Goal: Task Accomplishment & Management: Manage account settings

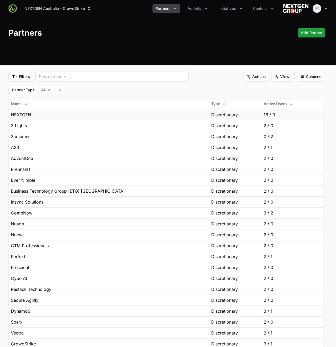
click at [72, 112] on div "NEXTGEN" at bounding box center [109, 115] width 196 height 6
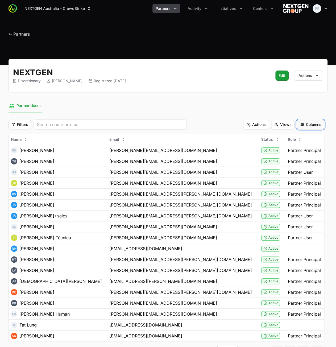
click at [319, 123] on span "Columns" at bounding box center [310, 124] width 21 height 6
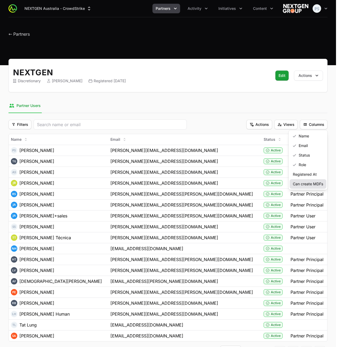
click at [316, 182] on div "Can create MDFs" at bounding box center [308, 184] width 37 height 10
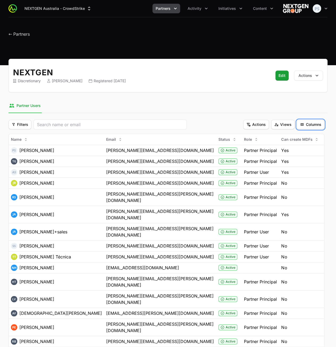
click at [314, 123] on span "Columns" at bounding box center [310, 124] width 21 height 6
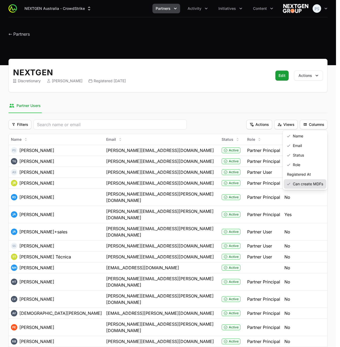
click at [308, 185] on div "Can create MDFs" at bounding box center [305, 184] width 43 height 10
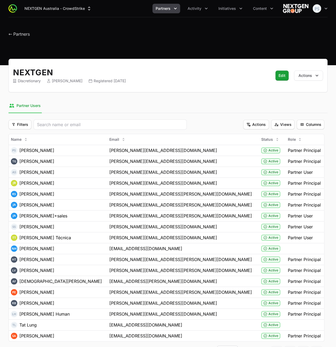
click at [90, 30] on div "← Partners" at bounding box center [168, 33] width 319 height 10
click at [134, 100] on nav "Partner Users" at bounding box center [168, 106] width 319 height 14
click at [166, 11] on span "Partners" at bounding box center [163, 8] width 15 height 5
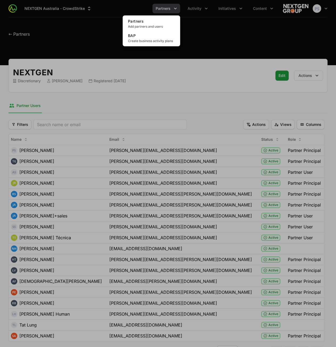
click at [75, 32] on div "Partners menu" at bounding box center [168, 173] width 336 height 347
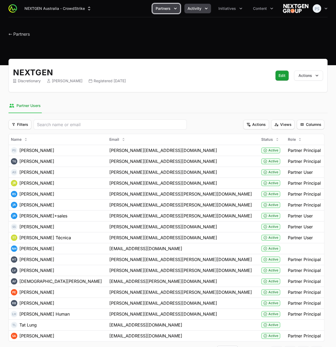
click at [197, 9] on span "Activity" at bounding box center [195, 8] width 14 height 5
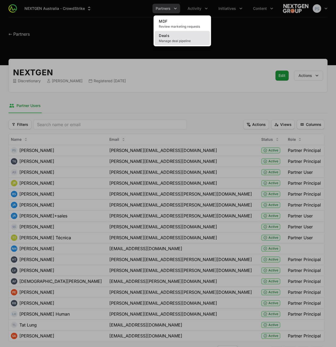
click at [175, 36] on link "Deals Manage deal pipeline" at bounding box center [182, 38] width 55 height 14
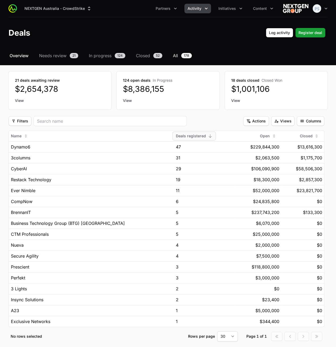
click at [178, 55] on span "All" at bounding box center [175, 55] width 5 height 6
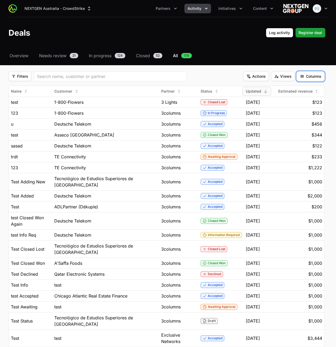
click at [319, 78] on span "Columns" at bounding box center [310, 76] width 21 height 6
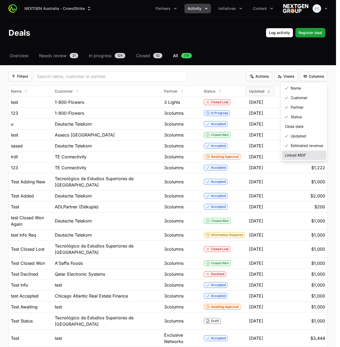
click at [292, 156] on div "Linked MDF" at bounding box center [304, 155] width 45 height 10
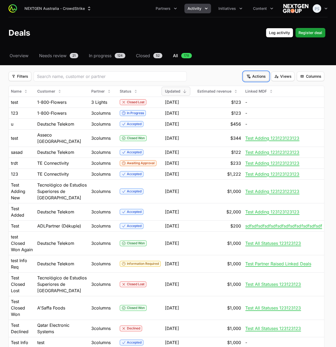
click at [263, 75] on span "Actions" at bounding box center [256, 76] width 19 height 6
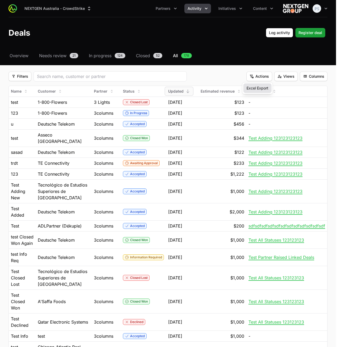
click at [248, 89] on link "Excel Export" at bounding box center [258, 88] width 28 height 10
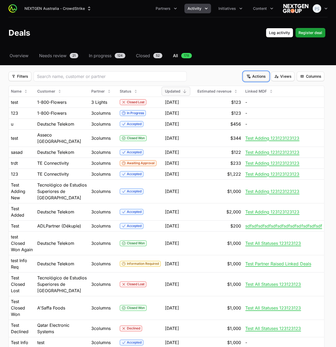
click at [254, 76] on span "Actions" at bounding box center [256, 76] width 19 height 6
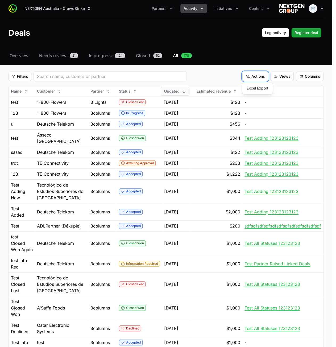
click at [215, 75] on html "NEXTGEN Australia - CrowdStrike Partners Activity Initiatives Content Open user…" at bounding box center [168, 321] width 336 height 642
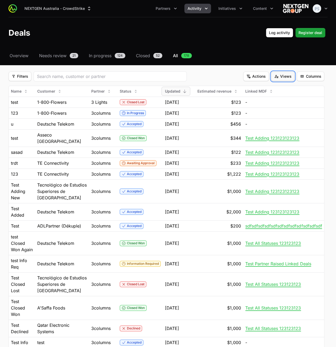
click at [282, 76] on span "Views" at bounding box center [283, 76] width 17 height 6
click at [212, 75] on html "NEXTGEN Australia - CrowdStrike Partners Activity Initiatives Content Open user…" at bounding box center [168, 321] width 336 height 642
click at [314, 77] on span "Columns" at bounding box center [310, 76] width 21 height 6
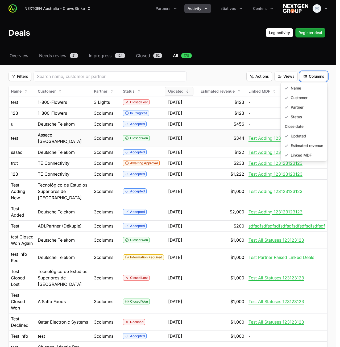
click at [258, 140] on html "NEXTGEN Australia - CrowdStrike Partners Activity Initiatives Content Open user…" at bounding box center [170, 315] width 340 height 630
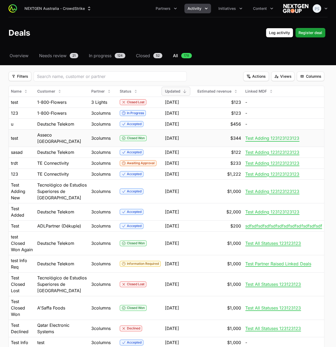
click at [259, 138] on span "Test Adding 123123123123" at bounding box center [273, 138] width 54 height 5
click at [303, 79] on button "Columns Columns" at bounding box center [311, 77] width 28 height 10
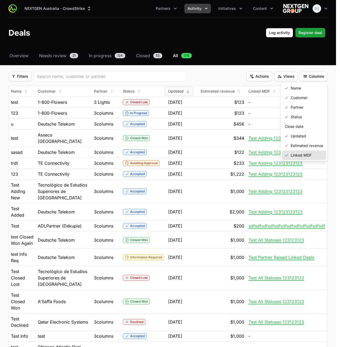
click at [298, 155] on div "Linked MDF" at bounding box center [304, 155] width 45 height 10
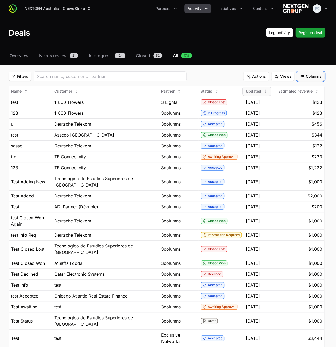
click at [307, 78] on span "Columns" at bounding box center [310, 76] width 21 height 6
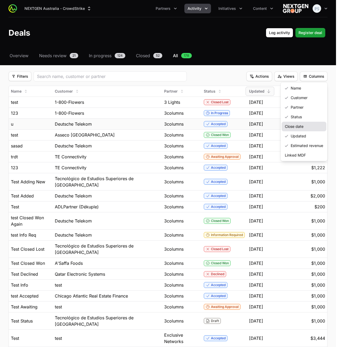
click at [298, 123] on div "Close date" at bounding box center [304, 127] width 45 height 10
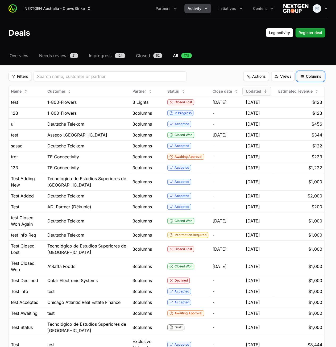
click at [309, 76] on span "Columns" at bounding box center [310, 76] width 21 height 6
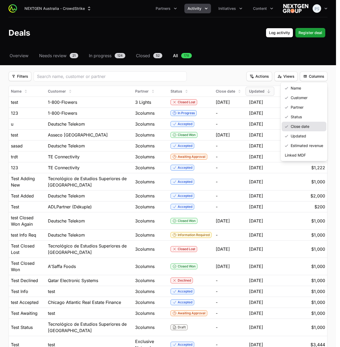
click at [300, 127] on div "Close date" at bounding box center [304, 127] width 45 height 10
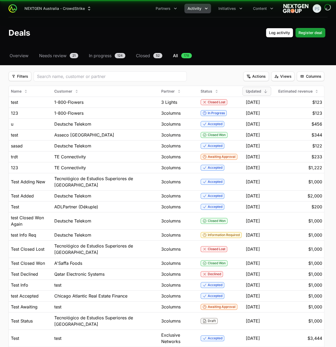
click at [239, 60] on div "Select a tab Overview Needs review In progress Closed All Overview Needs review…" at bounding box center [168, 274] width 336 height 444
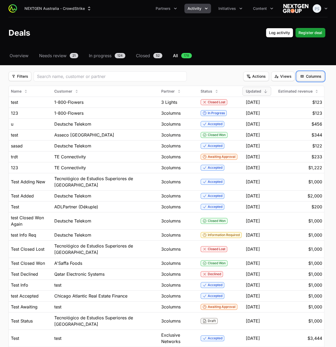
click at [314, 72] on button "Columns Columns" at bounding box center [311, 77] width 28 height 10
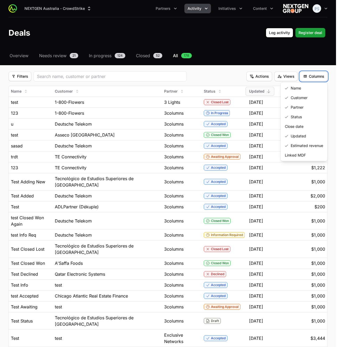
click at [232, 63] on html "NEXTGEN Australia - CrowdStrike Partners Activity Initiatives Content Open user…" at bounding box center [170, 257] width 340 height 515
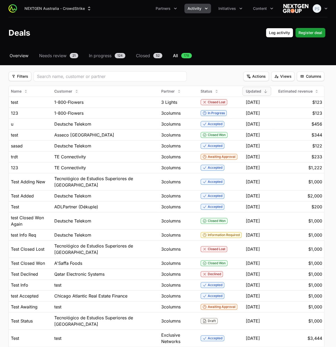
click at [25, 55] on span "Overview" at bounding box center [19, 55] width 19 height 6
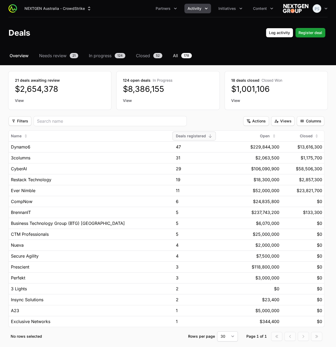
click at [178, 56] on span "All" at bounding box center [175, 55] width 5 height 6
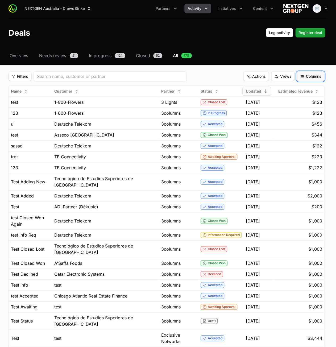
click at [311, 79] on span "Columns" at bounding box center [310, 76] width 21 height 6
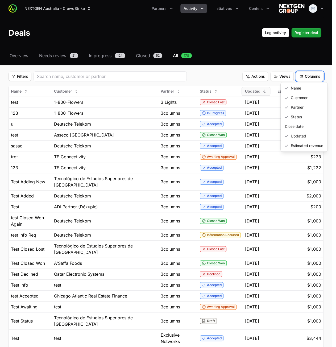
click at [200, 39] on html "NEXTGEN Australia - CrowdStrike Partners Activity Initiatives Content Open user…" at bounding box center [168, 257] width 336 height 515
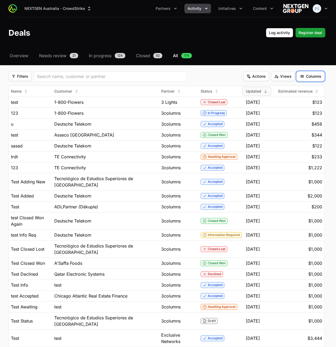
click at [308, 81] on button "Columns Columns" at bounding box center [311, 77] width 28 height 10
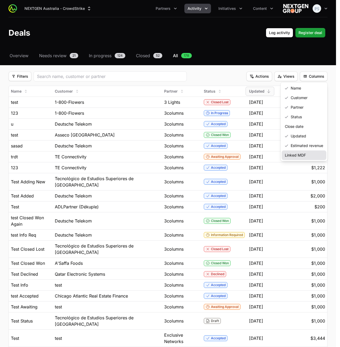
click at [298, 153] on div "Linked MDF" at bounding box center [304, 155] width 45 height 10
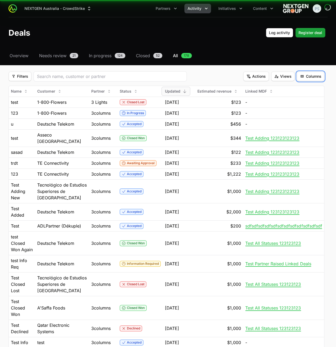
click at [313, 75] on span "Columns" at bounding box center [310, 76] width 21 height 6
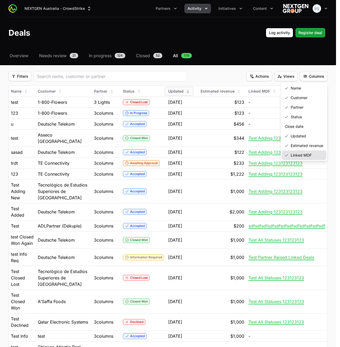
click at [301, 156] on div "Linked MDF" at bounding box center [304, 155] width 45 height 10
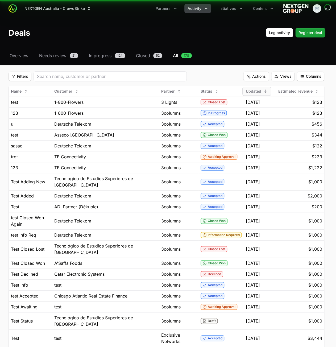
click at [193, 37] on div "Deals Log activity Log activity Register deal Register deal" at bounding box center [168, 33] width 319 height 10
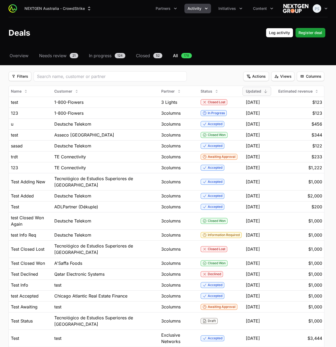
click at [235, 38] on header "Deals Log activity Log activity Register deal Register deal" at bounding box center [168, 32] width 336 height 31
click at [22, 56] on span "Overview" at bounding box center [19, 55] width 19 height 6
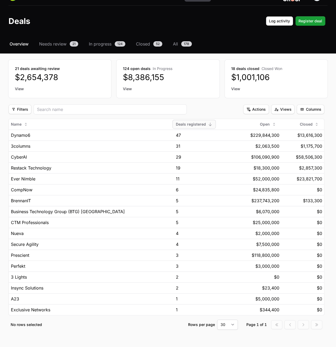
scroll to position [23, 0]
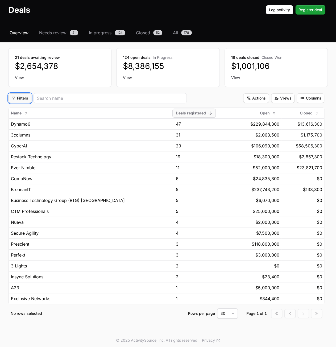
click at [21, 99] on span "Filters" at bounding box center [20, 98] width 17 height 6
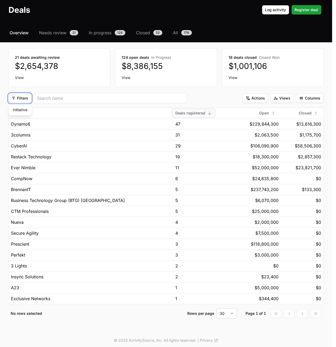
click at [20, 98] on html "NEXTGEN Australia - CrowdStrike Partners Activity Initiatives Content Open user…" at bounding box center [168, 163] width 336 height 373
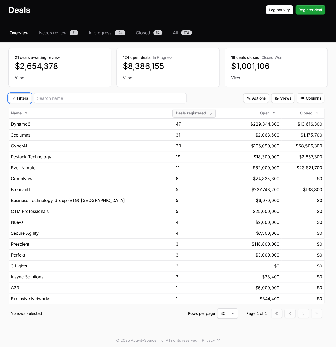
click at [15, 96] on span "Filters" at bounding box center [20, 98] width 17 height 6
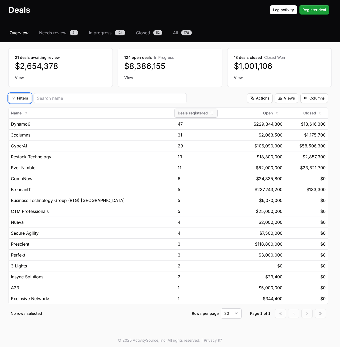
click at [28, 104] on html "NEXTGEN Australia - CrowdStrike Partners Activity Initiatives Content Open user…" at bounding box center [170, 163] width 340 height 373
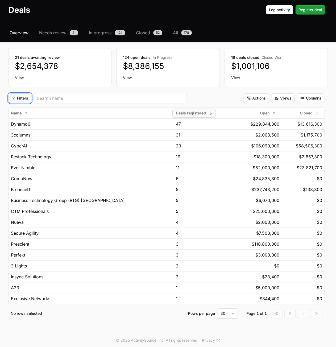
click at [22, 101] on button "Filters Filters" at bounding box center [20, 98] width 23 height 10
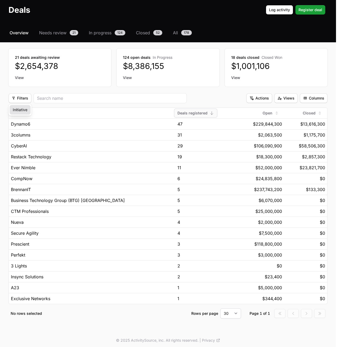
click at [22, 112] on div "Initiative" at bounding box center [20, 110] width 21 height 10
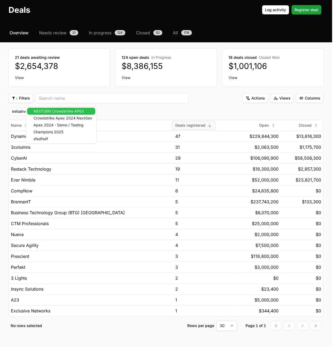
click at [64, 112] on body "NEXTGEN Australia - CrowdStrike Partners Activity Initiatives Content Open user…" at bounding box center [168, 169] width 336 height 385
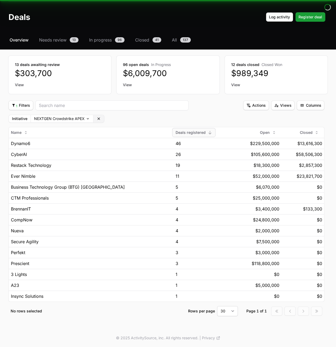
scroll to position [14, 0]
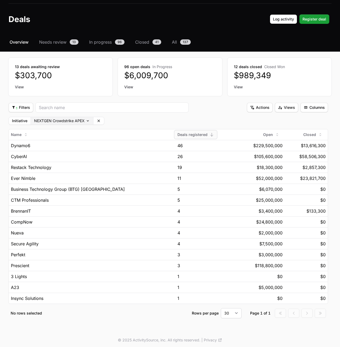
click at [70, 121] on body "NEXTGEN Australia - CrowdStrike Partners Activity Initiatives Content Open user…" at bounding box center [170, 167] width 340 height 363
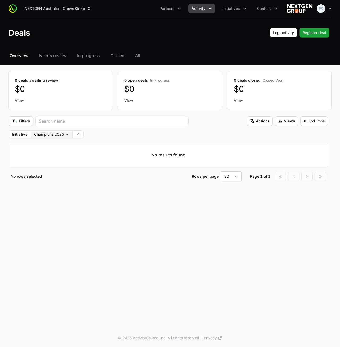
click at [65, 131] on body "NEXTGEN Australia - CrowdStrike Partners Activity Initiatives Content Open user…" at bounding box center [170, 173] width 340 height 347
click at [62, 133] on body "NEXTGEN Australia - CrowdStrike Partners Activity Initiatives Content Open user…" at bounding box center [170, 173] width 340 height 347
click at [46, 136] on body "NEXTGEN Australia - CrowdStrike Partners Activity Initiatives Content Open user…" at bounding box center [170, 173] width 340 height 347
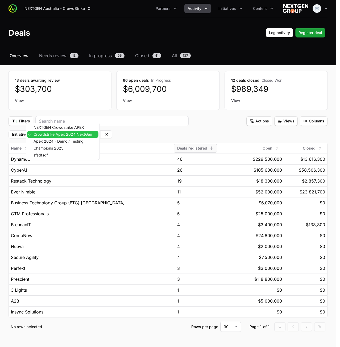
click at [53, 134] on body "NEXTGEN Australia - CrowdStrike Partners Activity Initiatives Content Open user…" at bounding box center [170, 181] width 340 height 363
click at [67, 135] on body "NEXTGEN Australia - CrowdStrike Partners Activity Initiatives Content Open user…" at bounding box center [170, 181] width 340 height 363
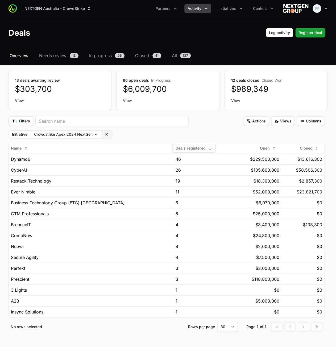
click at [107, 135] on icon at bounding box center [107, 134] width 4 height 4
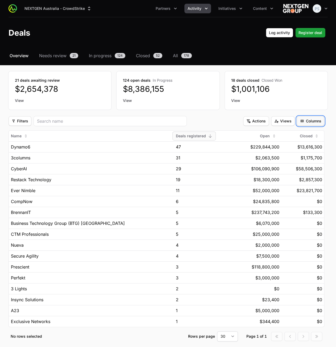
click at [321, 123] on span "Columns" at bounding box center [310, 121] width 21 height 6
drag, startPoint x: 227, startPoint y: 114, endPoint x: 279, endPoint y: 115, distance: 52.2
click at [228, 115] on html "NEXTGEN Australia - CrowdStrike Partners Activity Initiatives Content Open user…" at bounding box center [168, 186] width 336 height 373
click at [285, 118] on span "Views" at bounding box center [283, 121] width 17 height 6
click at [285, 120] on html "NEXTGEN Australia - CrowdStrike Partners Activity Initiatives Content Open user…" at bounding box center [168, 186] width 336 height 373
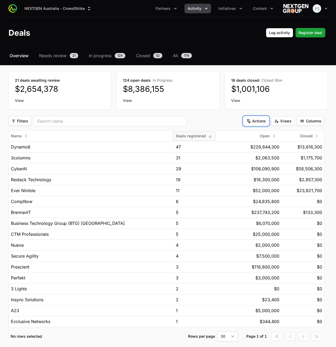
click at [259, 121] on span "Actions" at bounding box center [256, 121] width 19 height 6
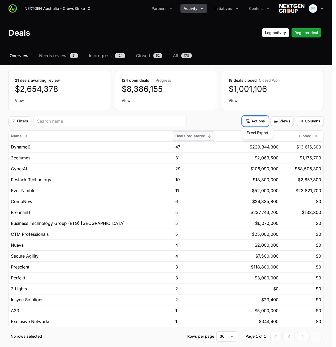
drag, startPoint x: 229, startPoint y: 120, endPoint x: 233, endPoint y: 120, distance: 4.0
click at [229, 120] on html "NEXTGEN Australia - CrowdStrike Partners Activity Initiatives Content Open user…" at bounding box center [168, 186] width 336 height 373
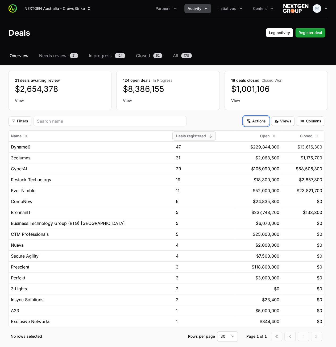
click at [250, 120] on button "Actions Actions" at bounding box center [256, 121] width 26 height 10
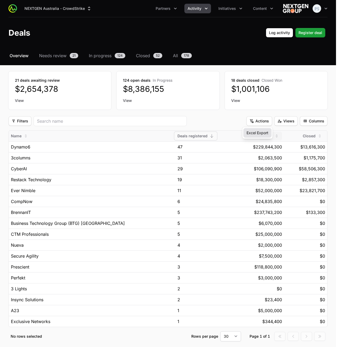
click at [255, 136] on link "Excel Export" at bounding box center [258, 133] width 28 height 10
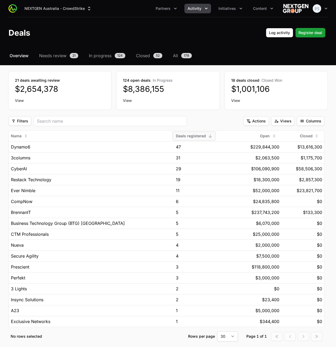
click at [255, 116] on div "Select a tab Overview Needs review In progress Closed All Overview Needs review…" at bounding box center [168, 203] width 336 height 302
click at [253, 120] on span "Actions" at bounding box center [256, 121] width 19 height 6
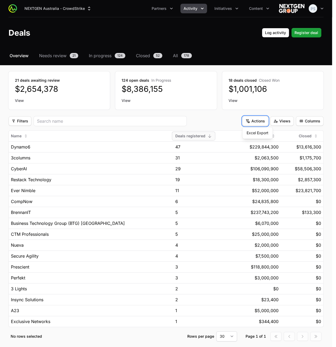
drag, startPoint x: 217, startPoint y: 113, endPoint x: 217, endPoint y: 116, distance: 3.0
click at [217, 113] on html "NEXTGEN Australia - CrowdStrike Partners Activity Initiatives Content Open user…" at bounding box center [168, 186] width 336 height 373
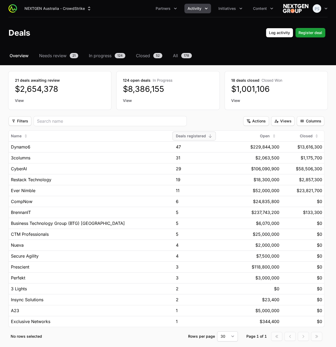
click at [227, 53] on nav "Overview Needs review 21 In progress 124 Closed 52 All 178" at bounding box center [168, 55] width 319 height 6
click at [193, 8] on span "Activity" at bounding box center [195, 8] width 14 height 5
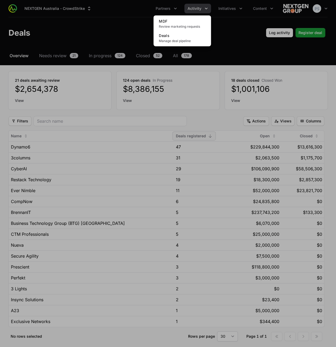
click at [136, 28] on div "Activity menu" at bounding box center [168, 173] width 336 height 347
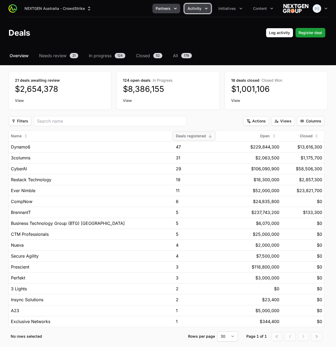
click at [163, 11] on button "Partners" at bounding box center [167, 9] width 28 height 10
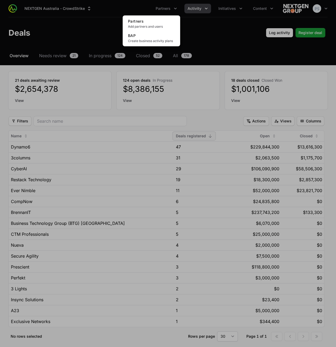
click at [213, 19] on div "Partners menu" at bounding box center [168, 173] width 336 height 347
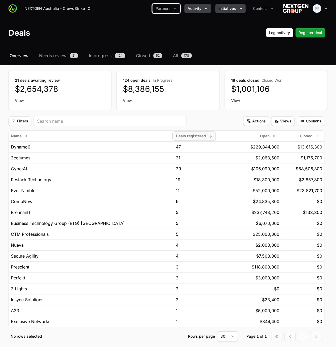
click at [223, 7] on span "Initiatives" at bounding box center [228, 8] width 18 height 5
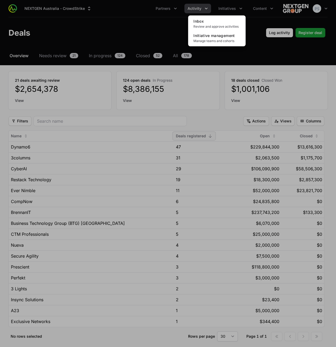
click at [199, 11] on div "Initiatives menu" at bounding box center [168, 173] width 336 height 347
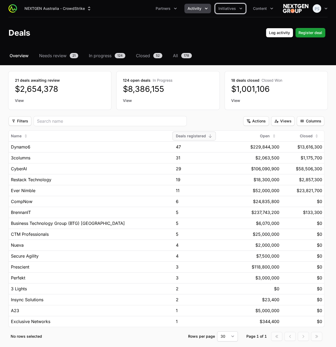
click at [199, 11] on span "Activity" at bounding box center [195, 8] width 14 height 5
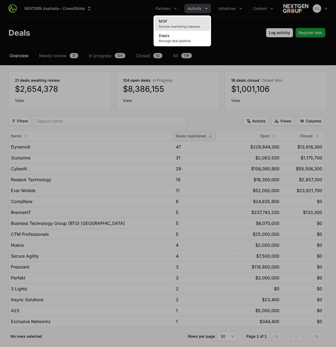
click at [177, 25] on span "Review marketing requests" at bounding box center [182, 27] width 47 height 4
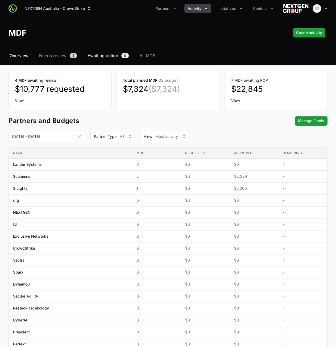
click at [92, 56] on span "Awaiting action" at bounding box center [103, 55] width 31 height 6
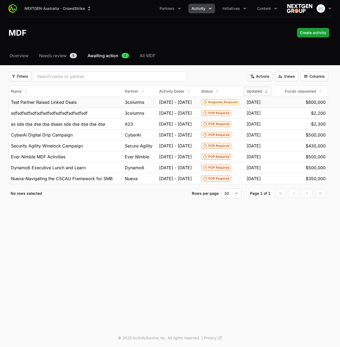
click at [159, 100] on span "18 Sep, 2025 - 19 Sep, 2025" at bounding box center [175, 102] width 33 height 6
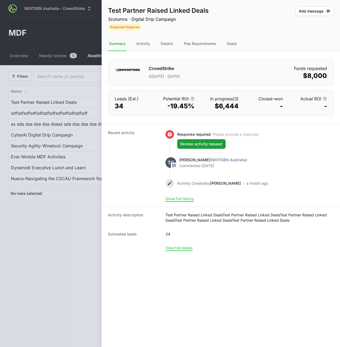
click at [260, 46] on nav "Summary Activity Details Pop Requirements Deals" at bounding box center [221, 44] width 239 height 14
click at [147, 44] on div "Activity" at bounding box center [143, 44] width 16 height 14
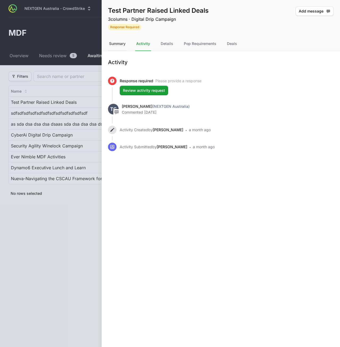
click at [120, 40] on div "Summary" at bounding box center [117, 44] width 19 height 14
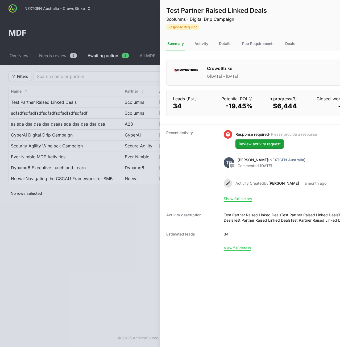
click at [70, 78] on div at bounding box center [170, 173] width 340 height 347
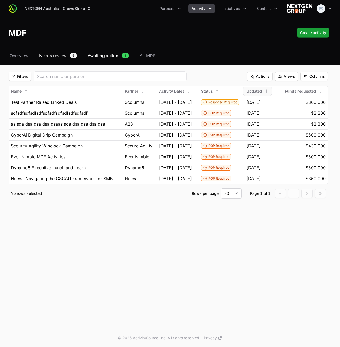
click at [67, 58] on span "Needs review" at bounding box center [52, 55] width 27 height 6
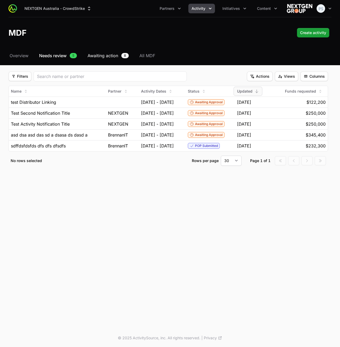
click at [103, 56] on span "Awaiting action" at bounding box center [103, 55] width 31 height 6
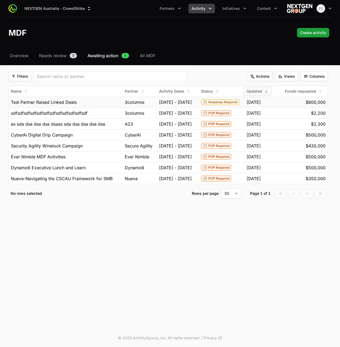
click at [180, 101] on span "18 Sep, 2025 - 19 Sep, 2025" at bounding box center [175, 102] width 33 height 6
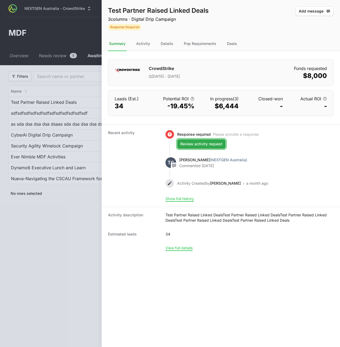
click at [200, 142] on span "Review activity request" at bounding box center [202, 144] width 42 height 6
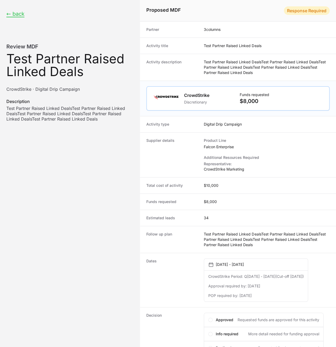
scroll to position [46, 0]
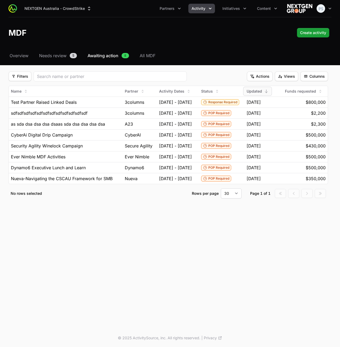
click at [187, 68] on div "Select a tab Overview Needs review Awaiting action All MDF Overview Needs revie…" at bounding box center [170, 131] width 340 height 159
click at [159, 114] on span "19 Aug, 2025 - 20 Aug, 2025" at bounding box center [175, 113] width 33 height 6
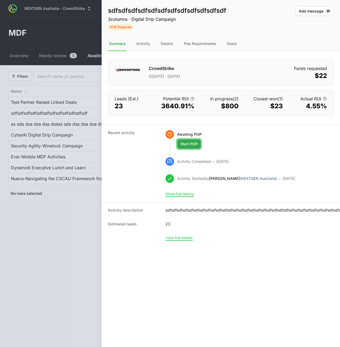
click at [186, 145] on span "Start POP" at bounding box center [189, 144] width 17 height 6
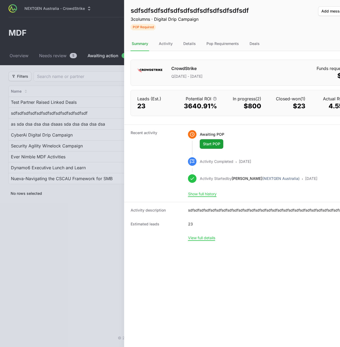
click at [43, 175] on div at bounding box center [170, 173] width 340 height 347
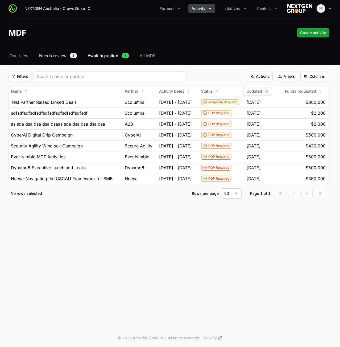
click at [54, 53] on span "Needs review" at bounding box center [52, 55] width 27 height 6
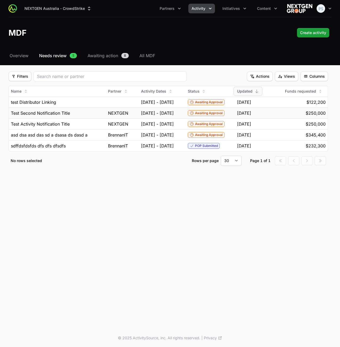
drag, startPoint x: 179, startPoint y: 106, endPoint x: 165, endPoint y: 109, distance: 14.0
click at [175, 103] on td "17 Sep, 2025 - 18 Sep, 2025" at bounding box center [162, 102] width 47 height 11
click at [164, 110] on span "26 Aug, 2025 - 29 Aug, 2025" at bounding box center [157, 113] width 33 height 6
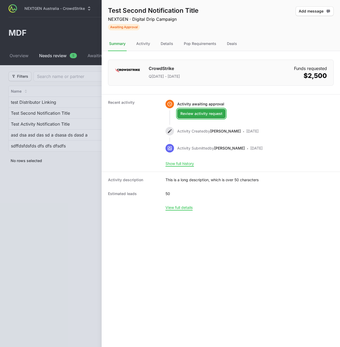
click at [213, 113] on span "Review activity request" at bounding box center [202, 114] width 42 height 6
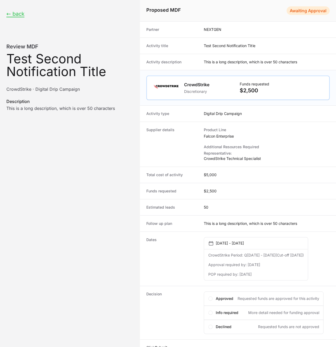
click at [86, 232] on div "← back Review MDF Activity name: Test Second Notification Title CrowdStrike · D…" at bounding box center [70, 184] width 140 height 369
click at [70, 197] on div "← back Review MDF Activity name: Test Second Notification Title CrowdStrike · D…" at bounding box center [70, 184] width 140 height 369
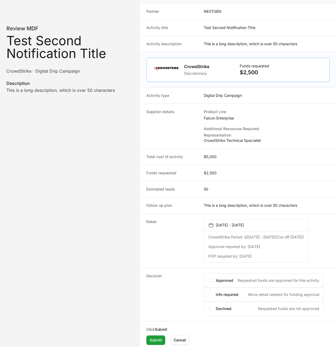
scroll to position [25, 0]
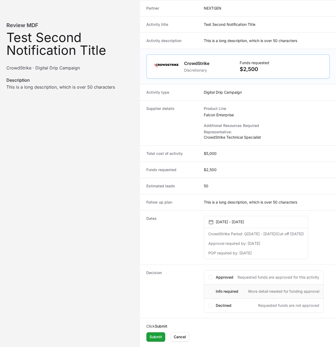
click at [221, 291] on span "Info required" at bounding box center [227, 291] width 23 height 5
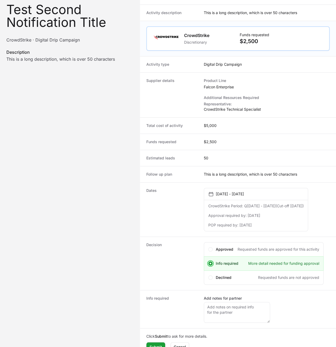
scroll to position [62, 0]
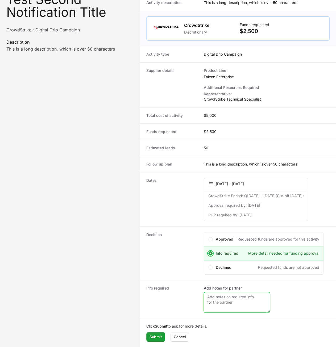
click at [238, 309] on textarea "Add notes for partner" at bounding box center [237, 302] width 66 height 21
type textarea "\x"
click at [151, 337] on span "Submit" at bounding box center [156, 337] width 13 height 6
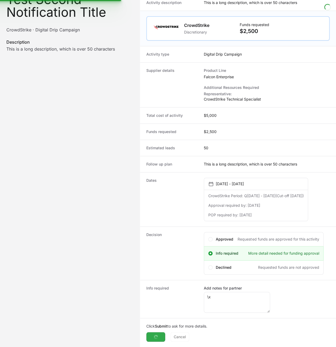
scroll to position [41, 0]
